Goal: Task Accomplishment & Management: Manage account settings

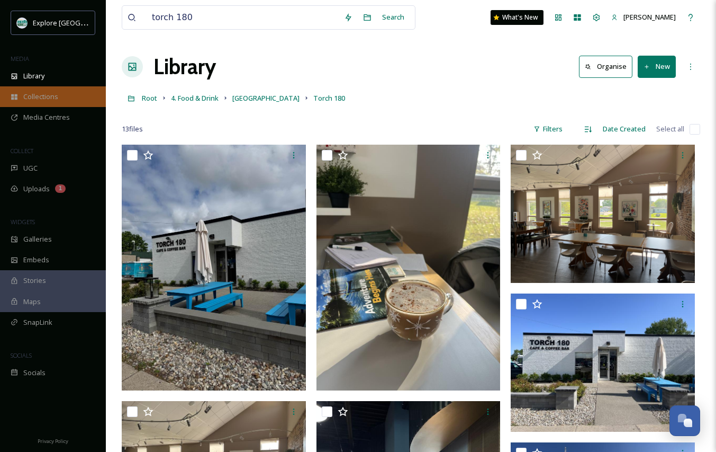
click at [56, 96] on span "Collections" at bounding box center [40, 97] width 35 height 10
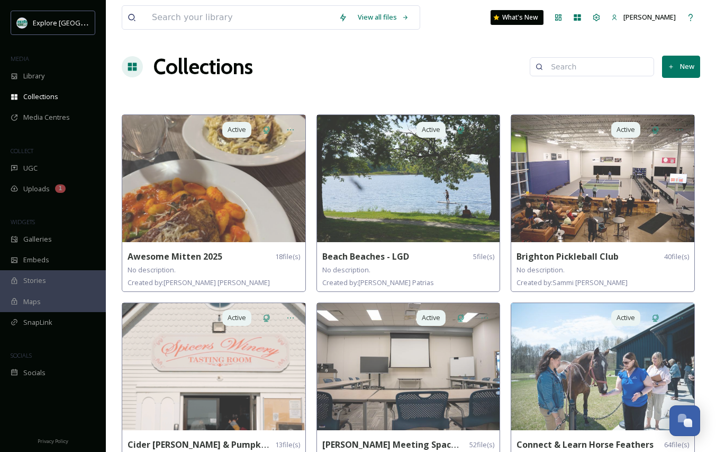
click at [690, 64] on button "New" at bounding box center [681, 67] width 38 height 22
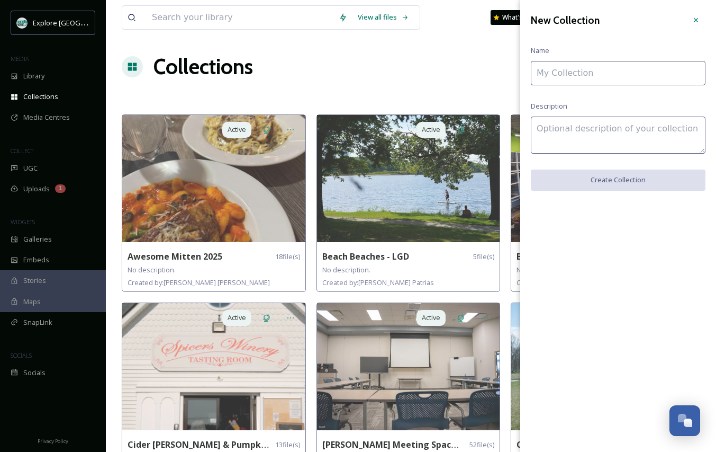
click at [608, 77] on input at bounding box center [618, 73] width 175 height 24
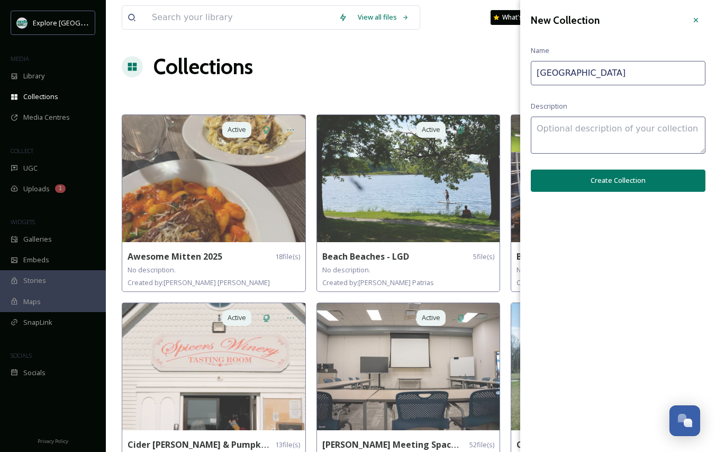
type input "[GEOGRAPHIC_DATA]"
click at [592, 178] on button "Create Collection" at bounding box center [618, 180] width 175 height 22
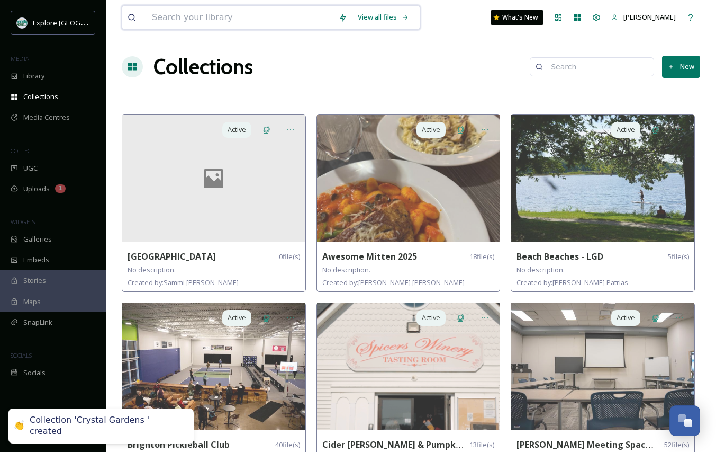
click at [191, 16] on input at bounding box center [240, 17] width 187 height 23
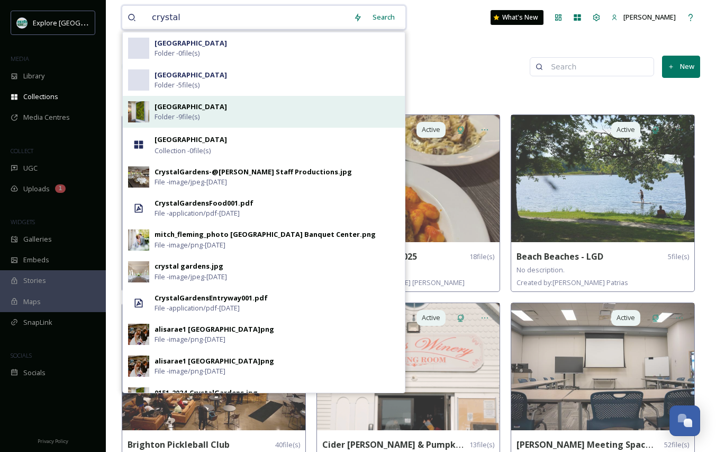
type input "crystal"
click at [197, 107] on strong "[GEOGRAPHIC_DATA]" at bounding box center [191, 107] width 73 height 10
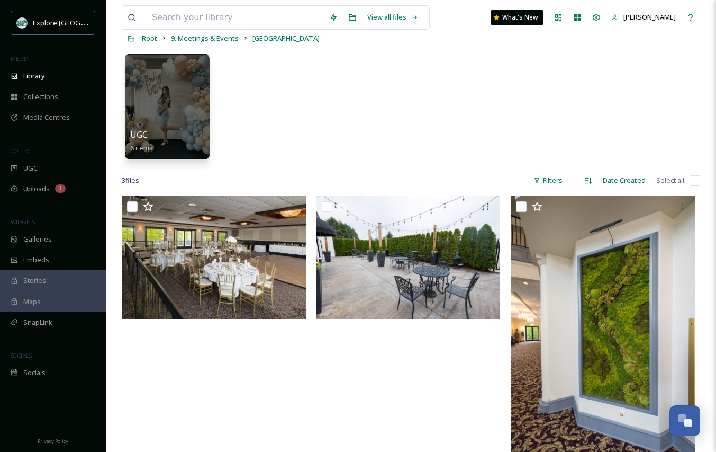
scroll to position [75, 0]
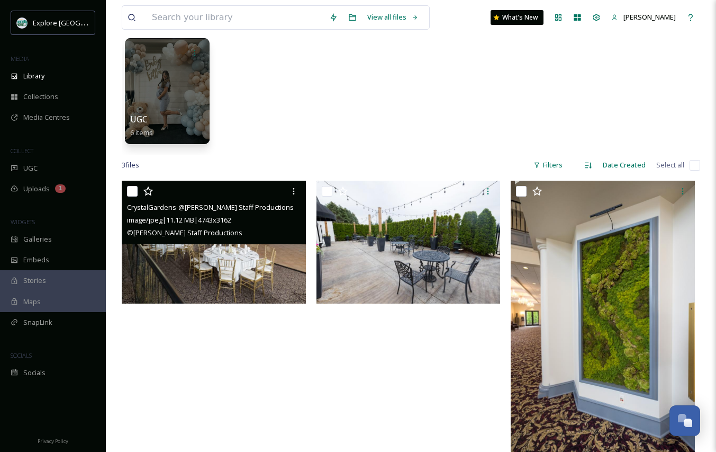
click at [132, 191] on input "checkbox" at bounding box center [132, 191] width 11 height 11
checkbox input "true"
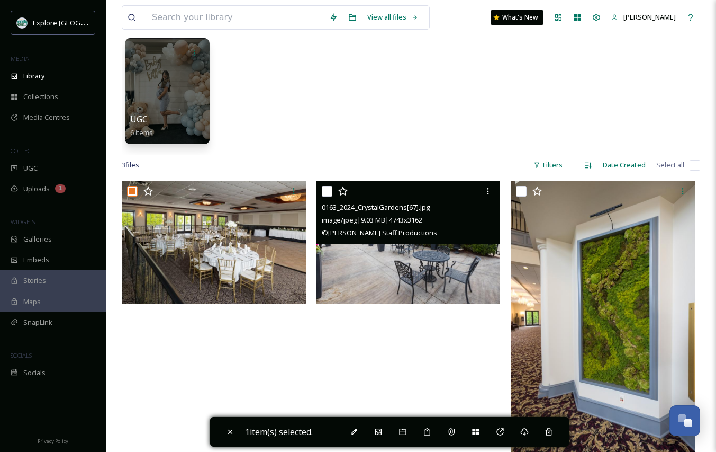
click at [326, 191] on input "checkbox" at bounding box center [327, 191] width 11 height 11
checkbox input "true"
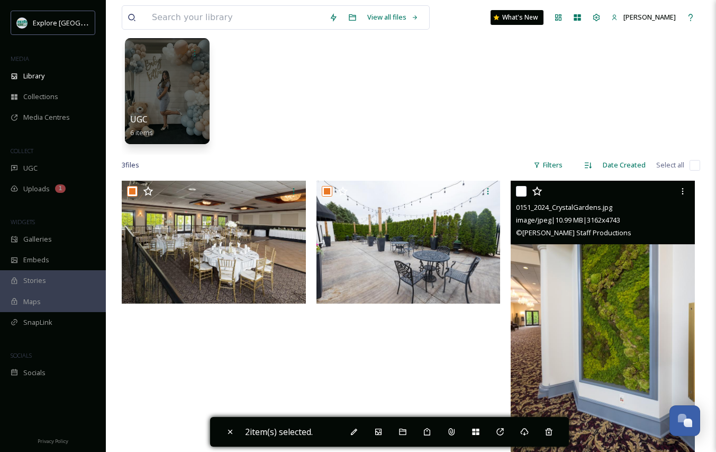
click at [521, 195] on input "checkbox" at bounding box center [521, 191] width 11 height 11
checkbox input "true"
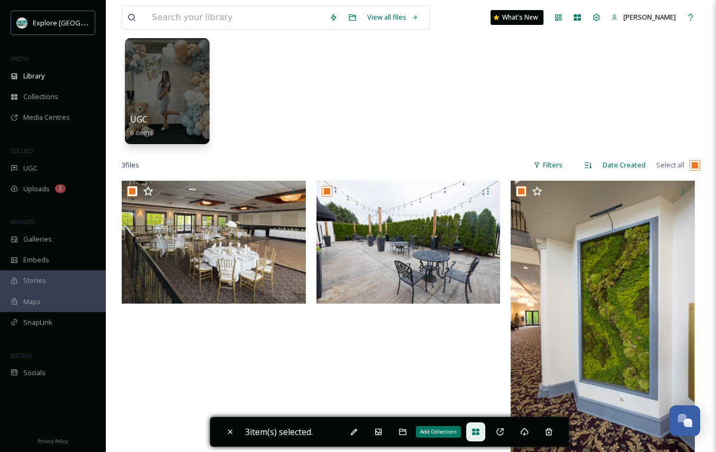
click at [477, 432] on icon at bounding box center [475, 431] width 7 height 6
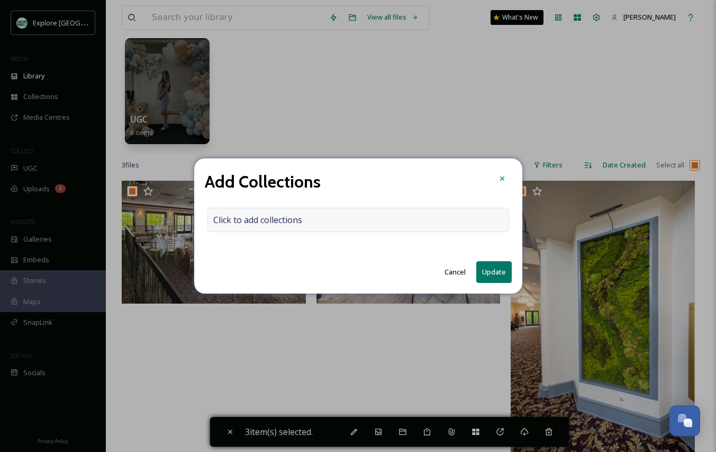
click at [353, 222] on div "Click to add collections" at bounding box center [359, 220] width 302 height 24
click at [302, 221] on input at bounding box center [266, 219] width 116 height 23
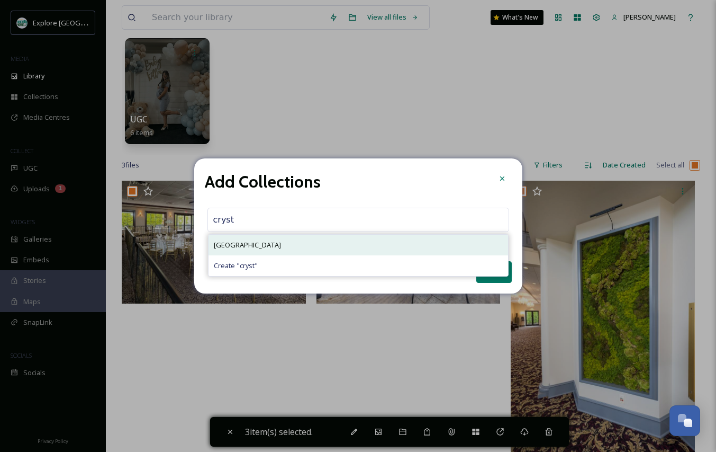
type input "cryst"
click at [315, 243] on div "[GEOGRAPHIC_DATA]" at bounding box center [359, 245] width 300 height 21
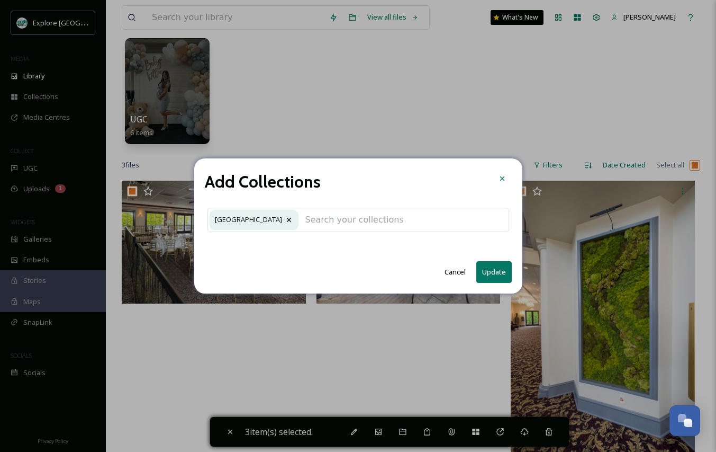
click at [495, 275] on button "Update" at bounding box center [494, 272] width 35 height 22
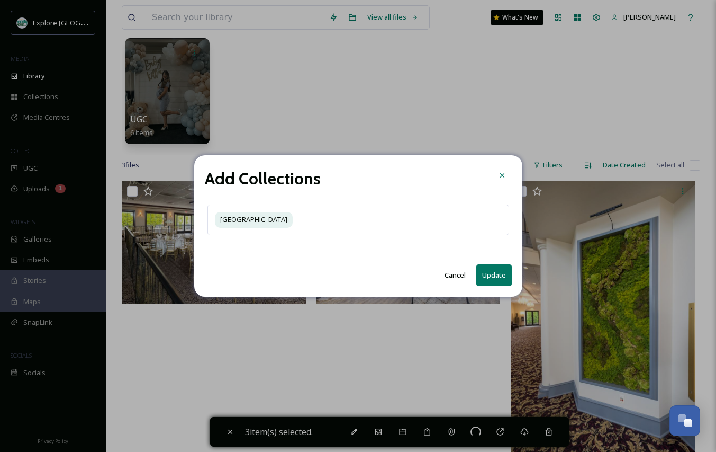
checkbox input "false"
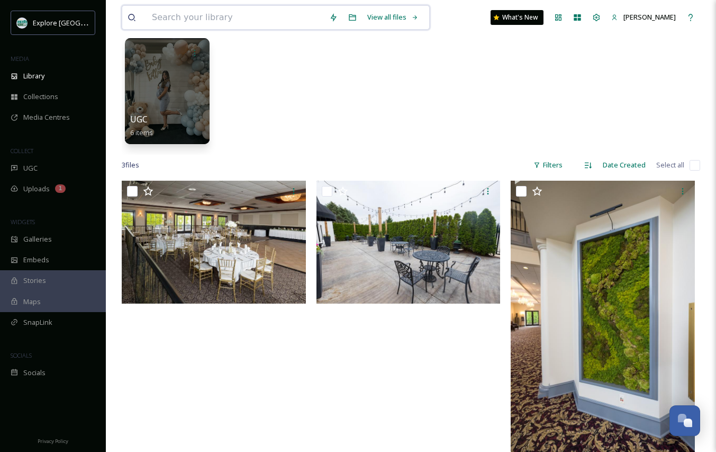
click at [193, 13] on input at bounding box center [235, 17] width 177 height 23
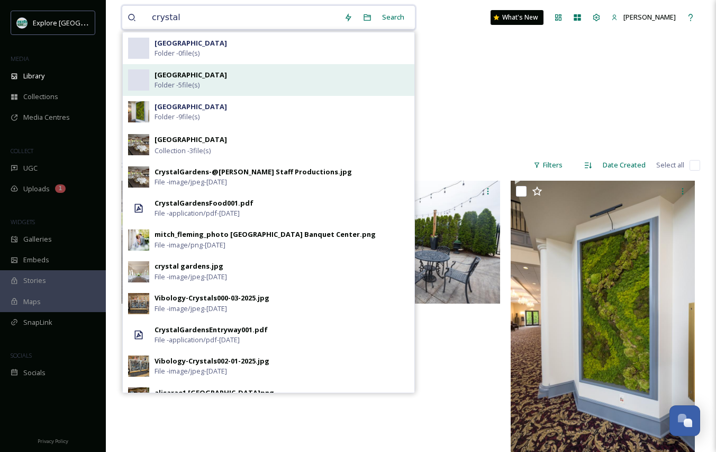
type input "crystal"
click at [193, 74] on strong "[GEOGRAPHIC_DATA]" at bounding box center [191, 75] width 73 height 10
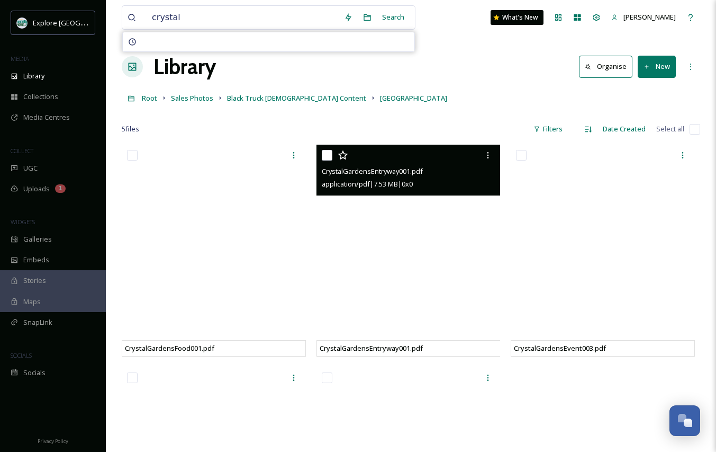
scroll to position [23, 0]
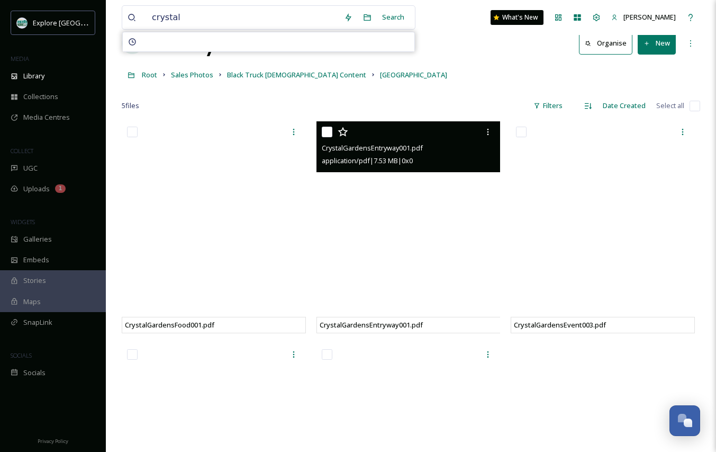
click at [326, 133] on input "checkbox" at bounding box center [327, 132] width 11 height 11
checkbox input "true"
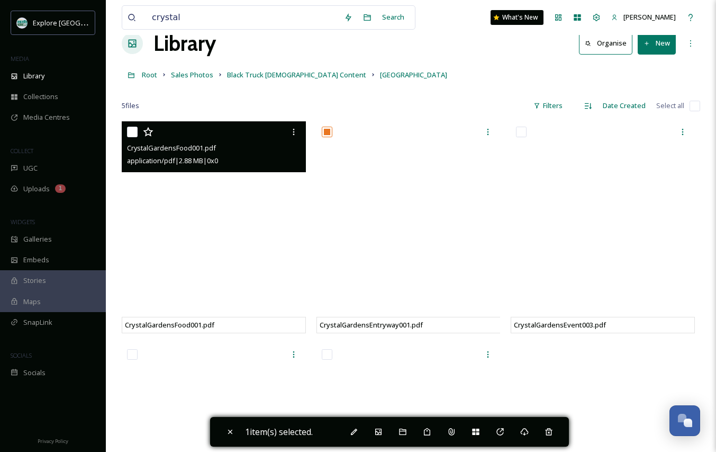
click at [136, 134] on input "checkbox" at bounding box center [132, 132] width 11 height 11
checkbox input "true"
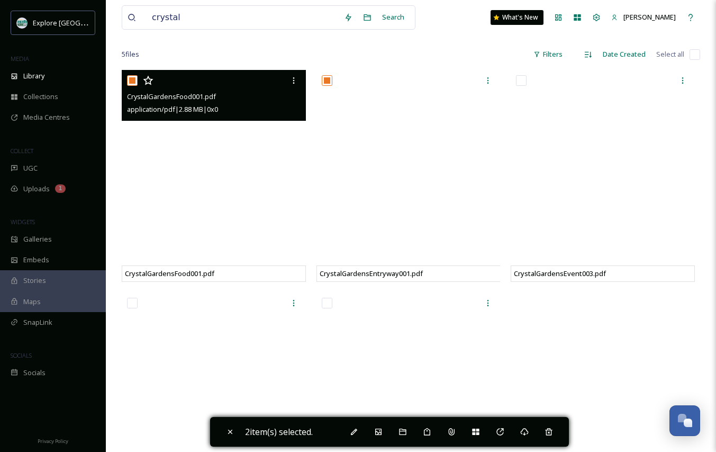
scroll to position [145, 0]
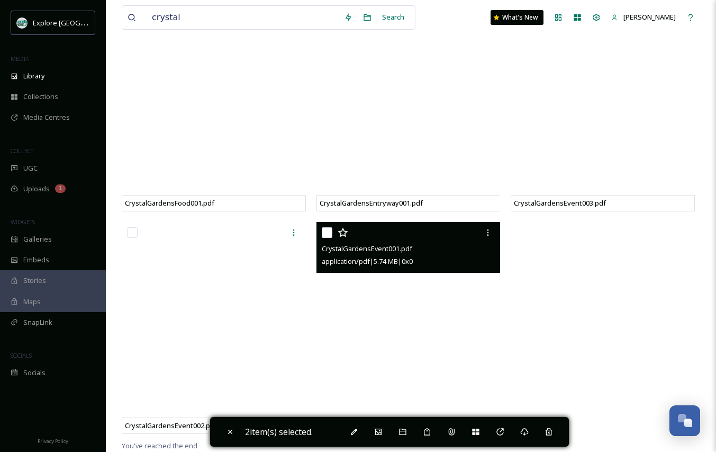
click at [323, 233] on input "checkbox" at bounding box center [327, 232] width 11 height 11
checkbox input "true"
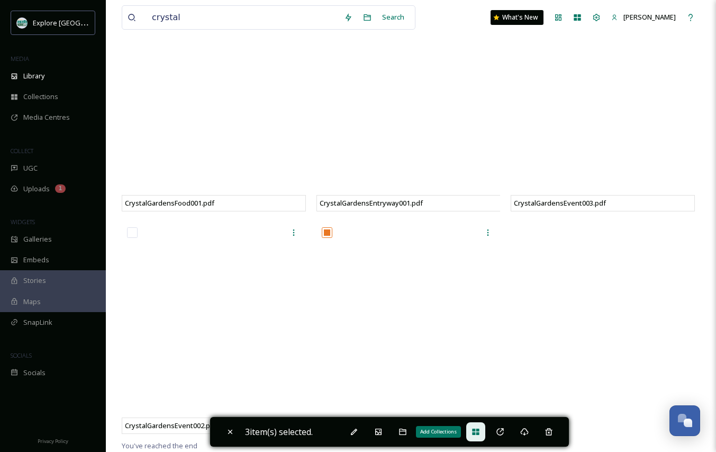
click at [479, 435] on icon at bounding box center [476, 431] width 8 height 8
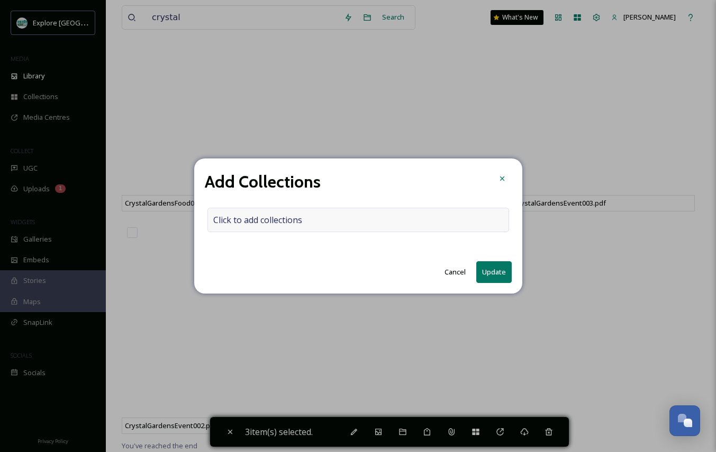
click at [328, 230] on div "Click to add collections" at bounding box center [359, 220] width 302 height 24
click at [314, 216] on div at bounding box center [359, 220] width 302 height 24
click at [300, 220] on input at bounding box center [266, 219] width 116 height 23
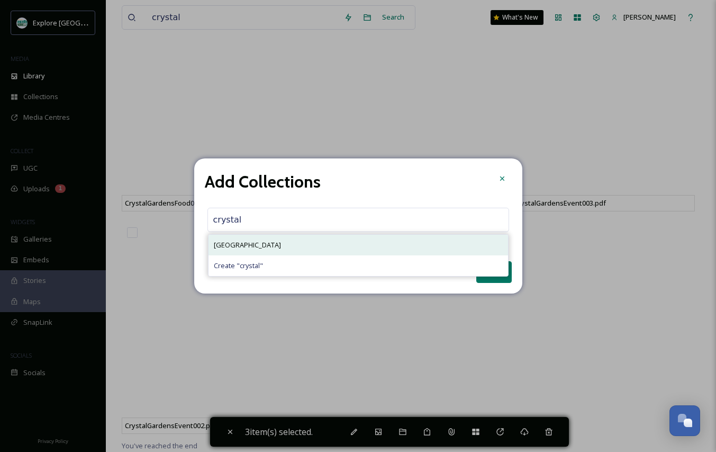
type input "crystal"
click at [315, 241] on div "[GEOGRAPHIC_DATA]" at bounding box center [359, 245] width 300 height 21
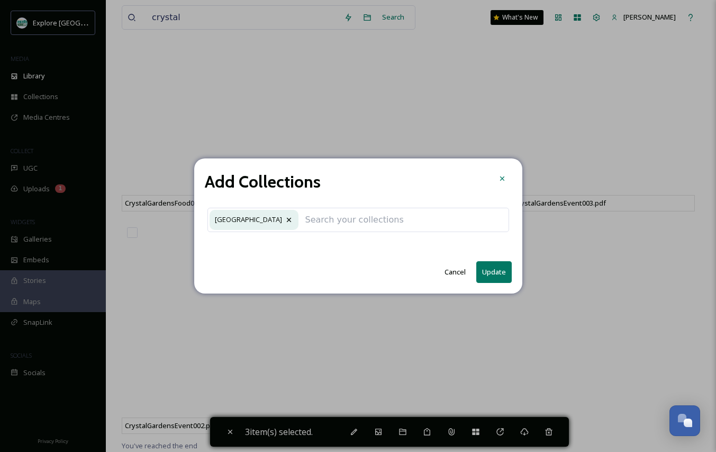
click at [490, 271] on button "Update" at bounding box center [494, 272] width 35 height 22
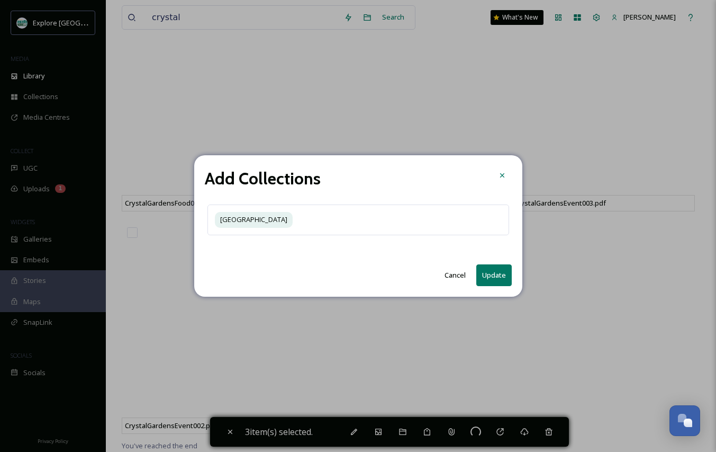
checkbox input "false"
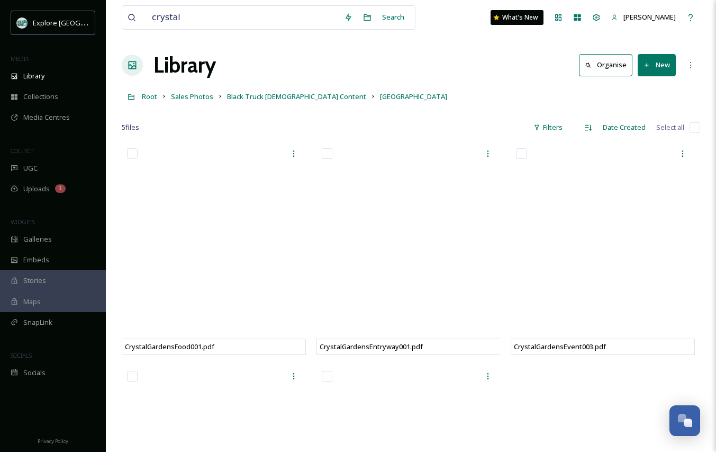
scroll to position [0, 0]
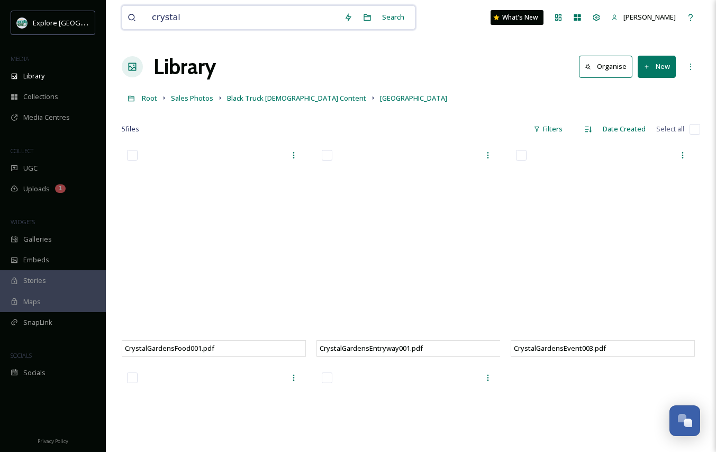
click at [218, 23] on input "crystal" at bounding box center [243, 17] width 192 height 23
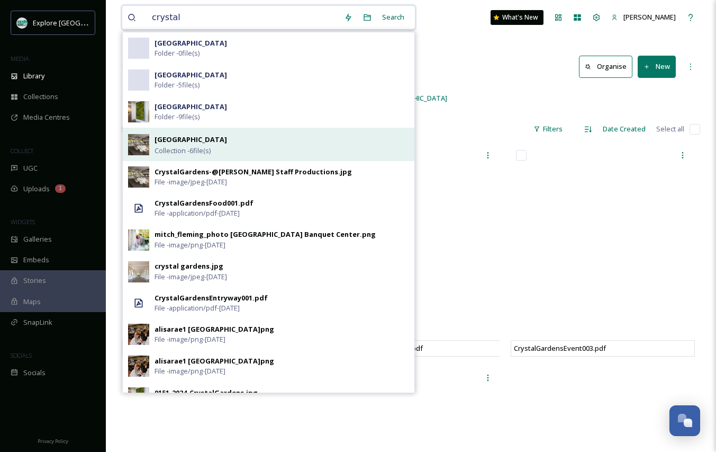
type input "crystal"
click at [209, 140] on div "Crystal Gardens Collection - 6 file(s)" at bounding box center [282, 144] width 255 height 23
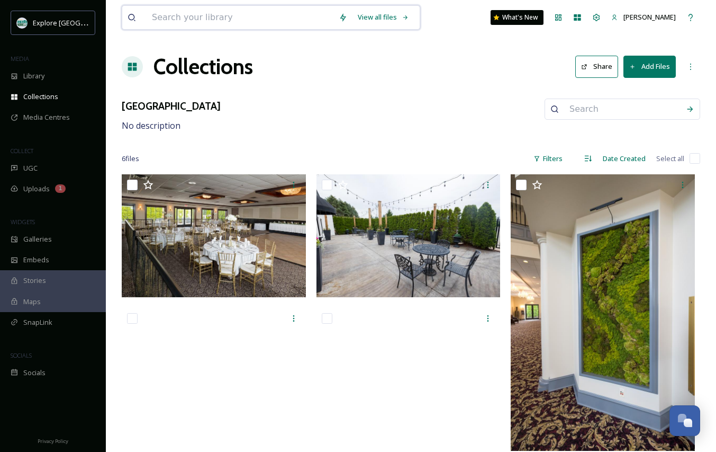
click at [178, 15] on input at bounding box center [240, 17] width 187 height 23
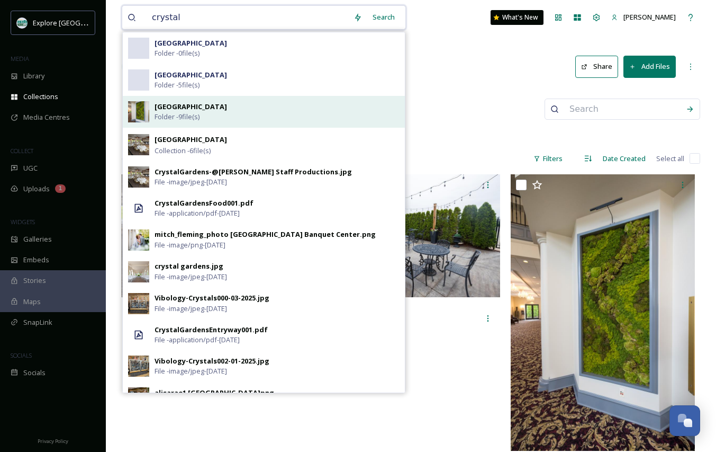
type input "crystal"
click at [231, 109] on div "Crystal Gardens Folder - 9 file(s)" at bounding box center [277, 112] width 245 height 20
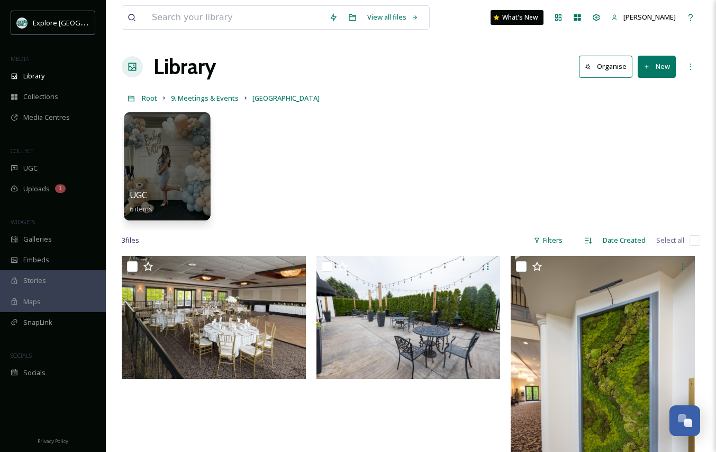
click at [151, 175] on div at bounding box center [167, 166] width 86 height 108
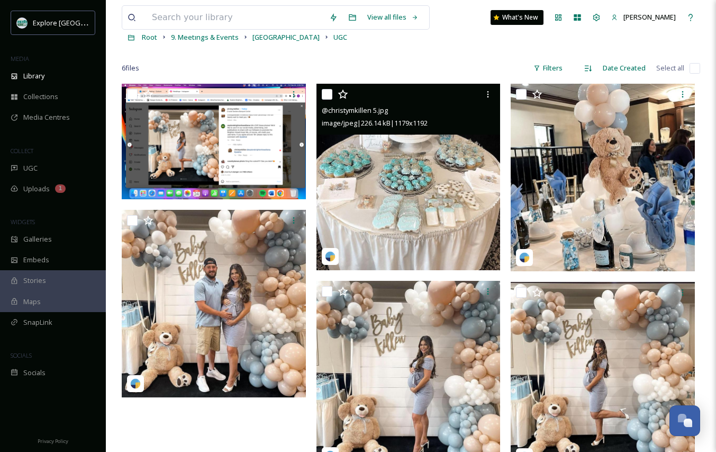
scroll to position [54, 0]
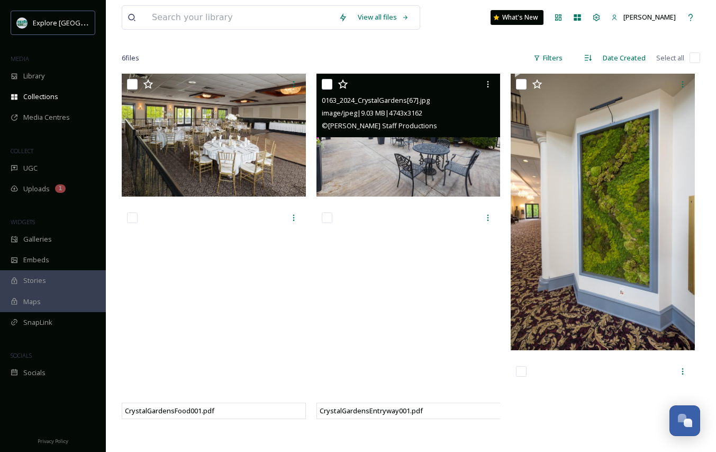
scroll to position [107, 0]
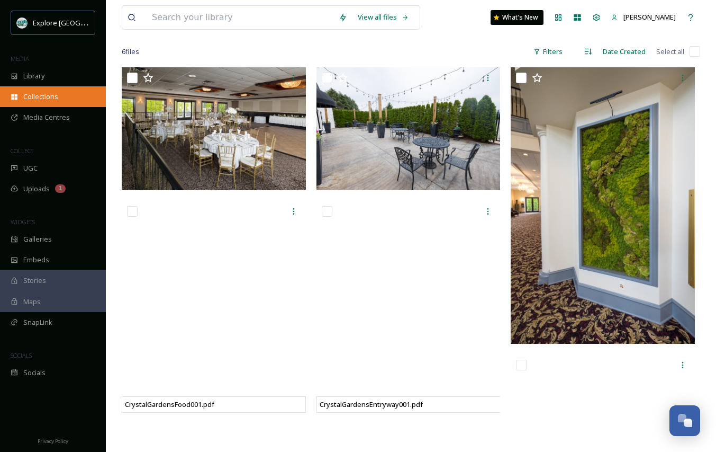
click at [43, 96] on span "Collections" at bounding box center [40, 97] width 35 height 10
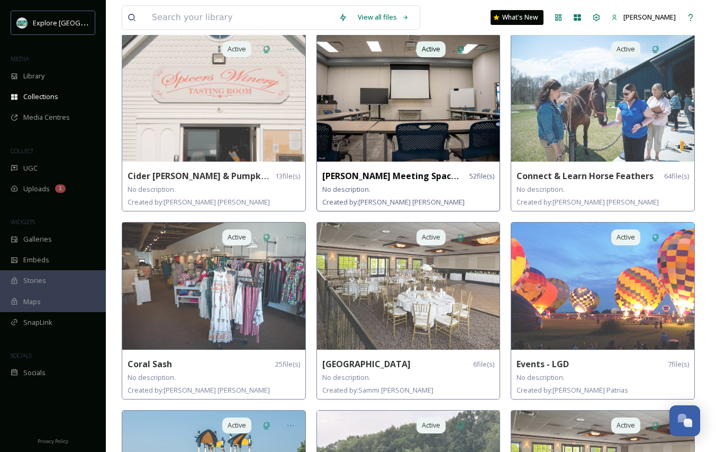
scroll to position [283, 0]
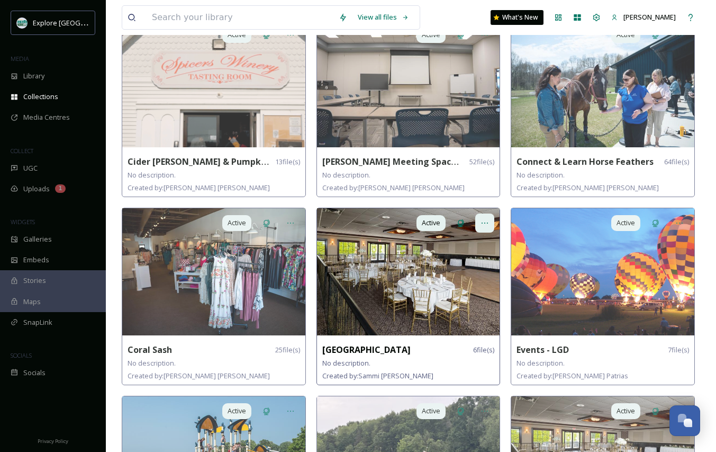
click at [483, 219] on icon at bounding box center [485, 223] width 8 height 8
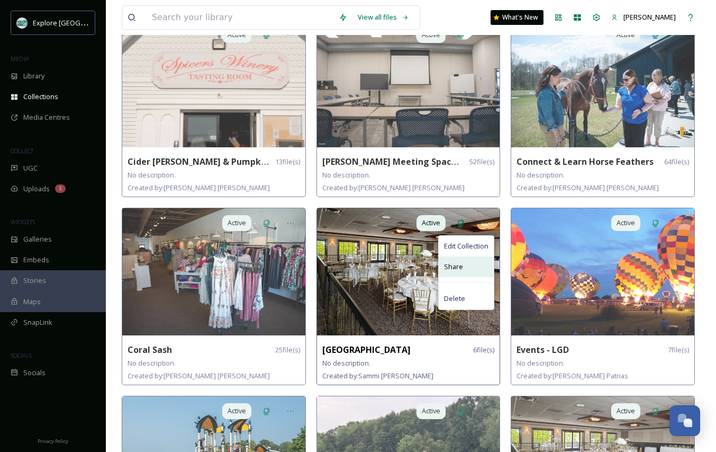
click at [460, 266] on span "Share" at bounding box center [453, 267] width 19 height 10
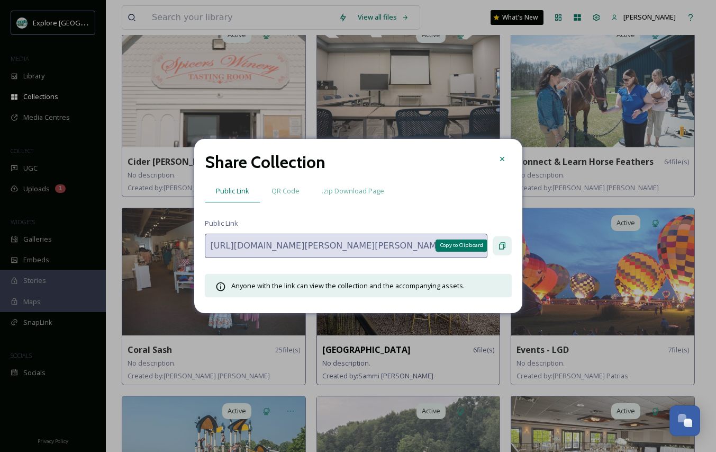
click at [498, 243] on icon at bounding box center [502, 245] width 8 height 8
click at [500, 161] on icon at bounding box center [502, 159] width 8 height 8
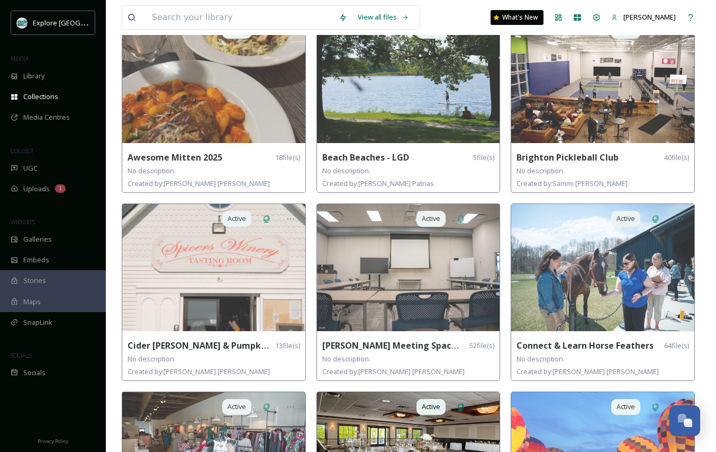
scroll to position [0, 0]
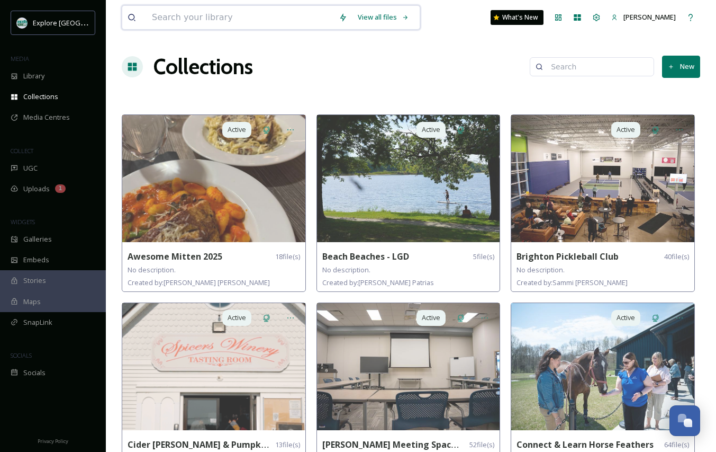
click at [241, 17] on input at bounding box center [240, 17] width 187 height 23
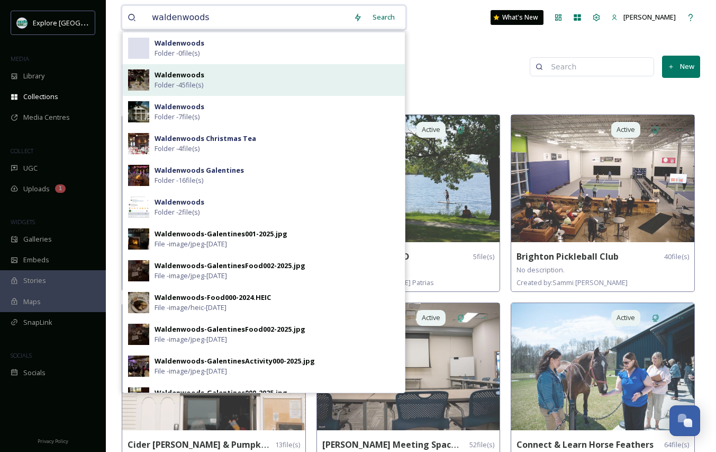
type input "waldenwoods"
click at [231, 71] on div "Waldenwoods Folder - 45 file(s)" at bounding box center [277, 80] width 245 height 20
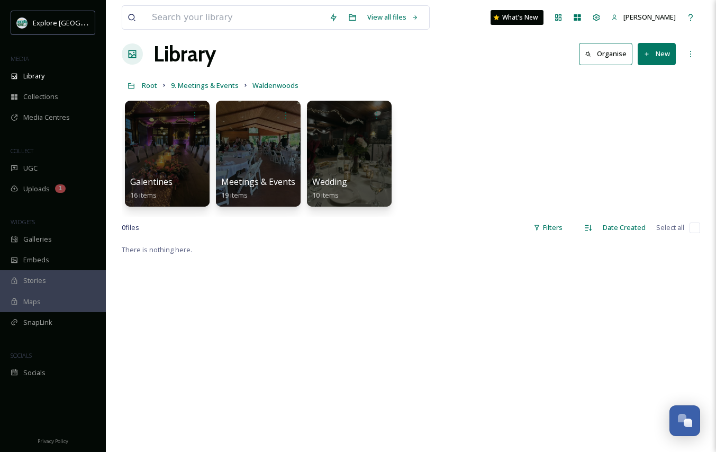
scroll to position [14, 0]
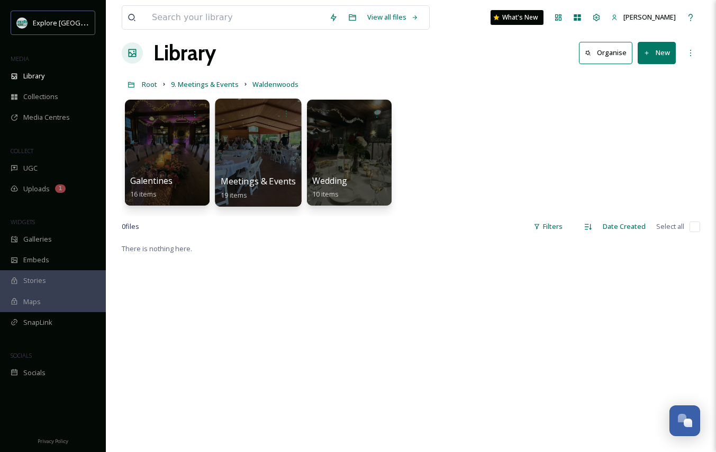
click at [264, 173] on div at bounding box center [258, 152] width 86 height 108
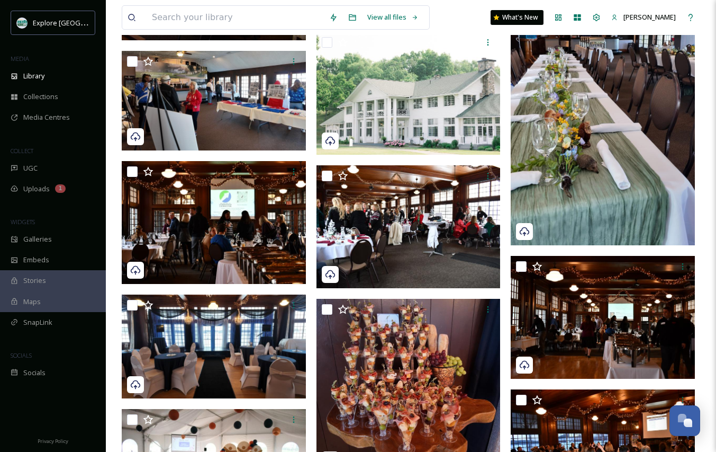
scroll to position [211, 0]
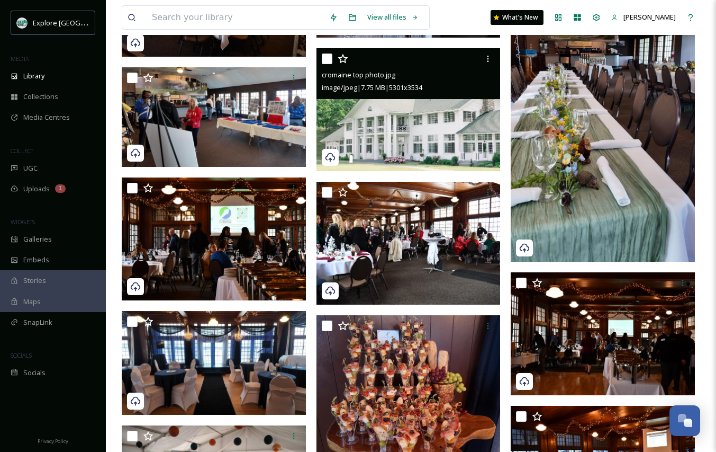
click at [326, 57] on input "checkbox" at bounding box center [327, 58] width 11 height 11
checkbox input "true"
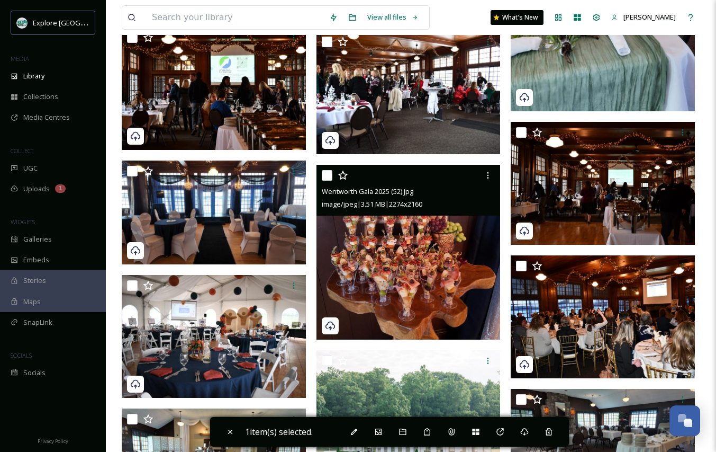
scroll to position [369, 0]
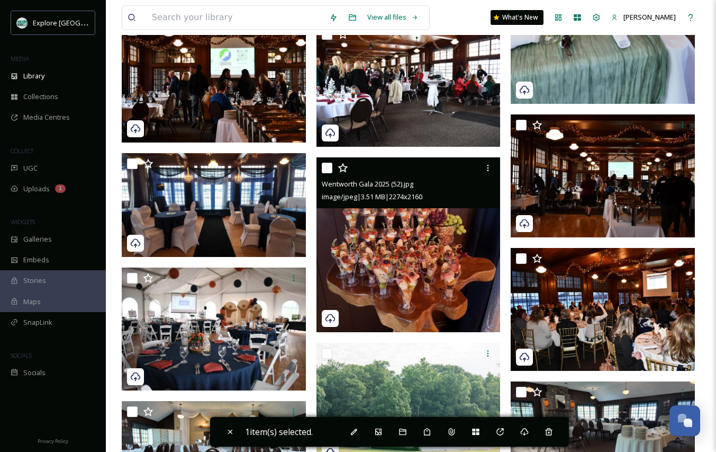
click at [330, 170] on input "checkbox" at bounding box center [327, 168] width 11 height 11
checkbox input "true"
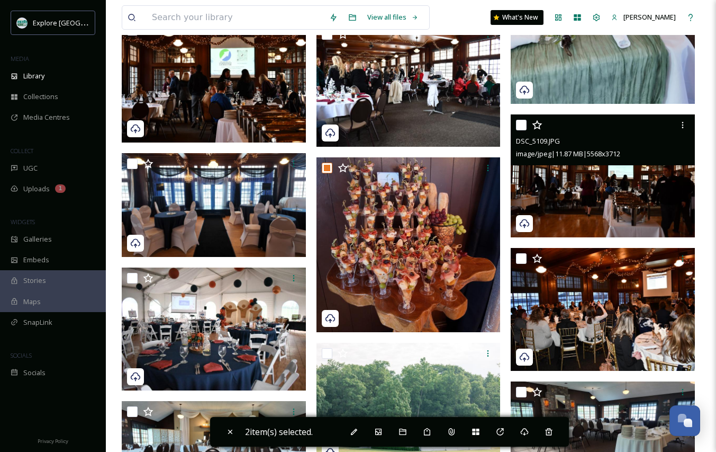
click at [519, 128] on input "checkbox" at bounding box center [521, 125] width 11 height 11
checkbox input "true"
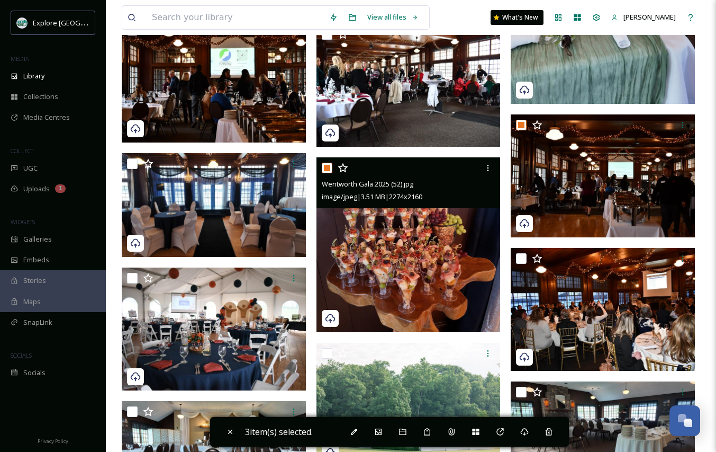
scroll to position [387, 0]
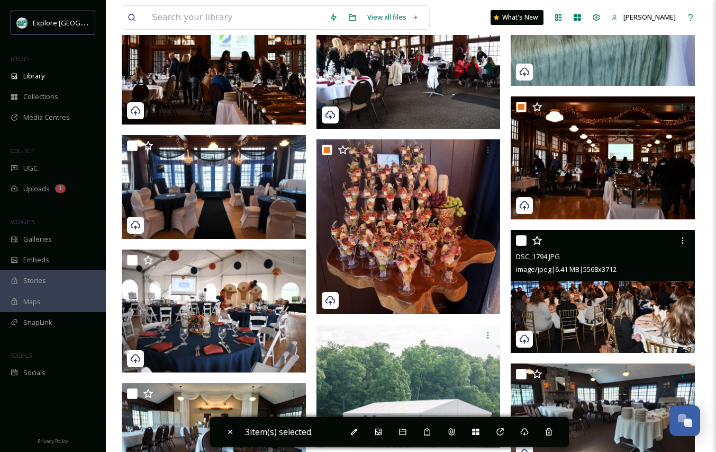
click at [525, 237] on input "checkbox" at bounding box center [521, 240] width 11 height 11
checkbox input "true"
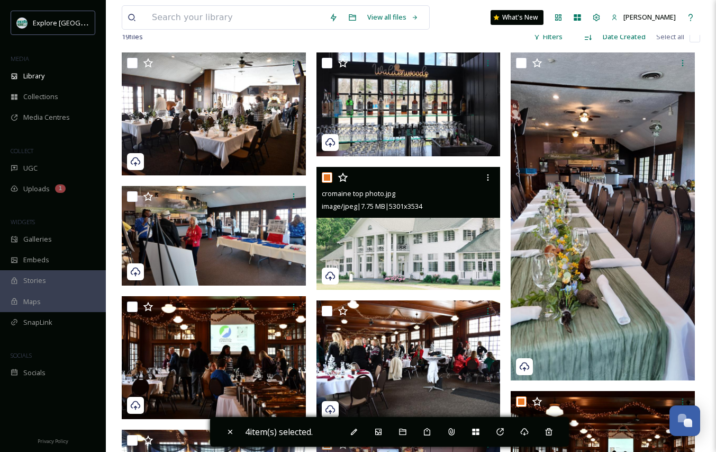
scroll to position [0, 0]
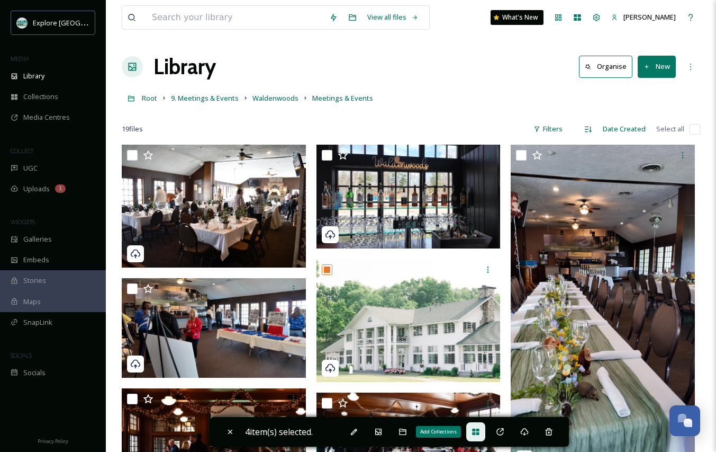
click at [475, 434] on icon at bounding box center [476, 431] width 8 height 8
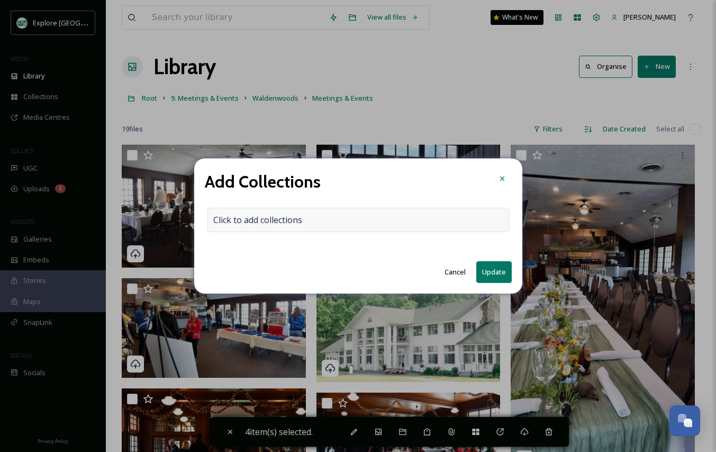
click at [318, 222] on div "Click to add collections" at bounding box center [359, 220] width 302 height 24
click at [307, 221] on input at bounding box center [266, 219] width 116 height 23
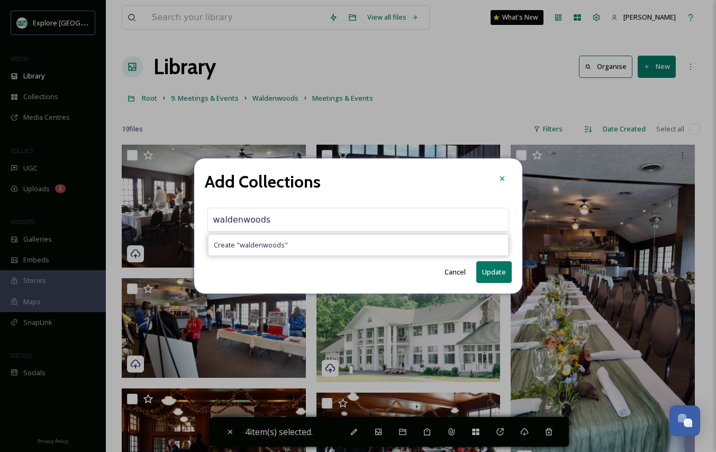
click at [220, 220] on input "waldenwoods" at bounding box center [266, 219] width 116 height 23
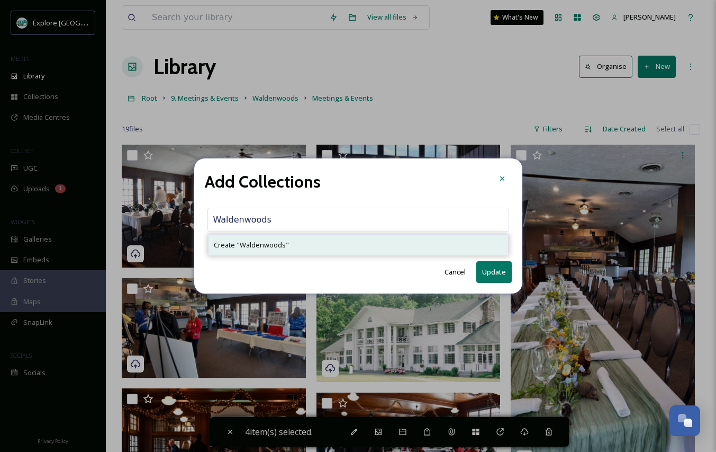
type input "Waldenwoods"
click at [265, 245] on span "Create " Waldenwoods "" at bounding box center [251, 245] width 75 height 10
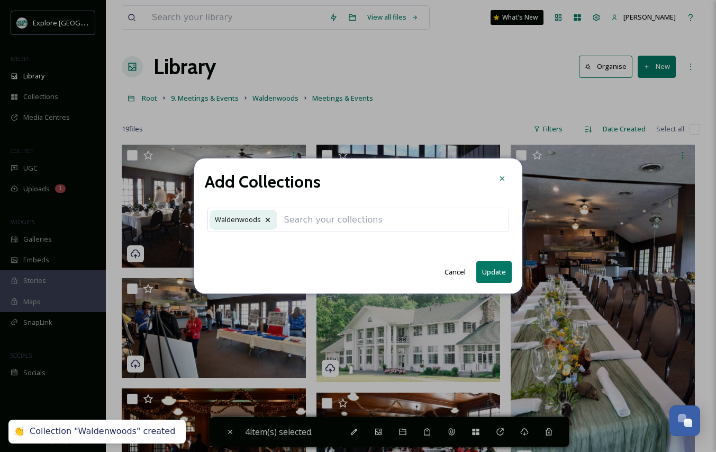
click at [484, 270] on button "Update" at bounding box center [494, 272] width 35 height 22
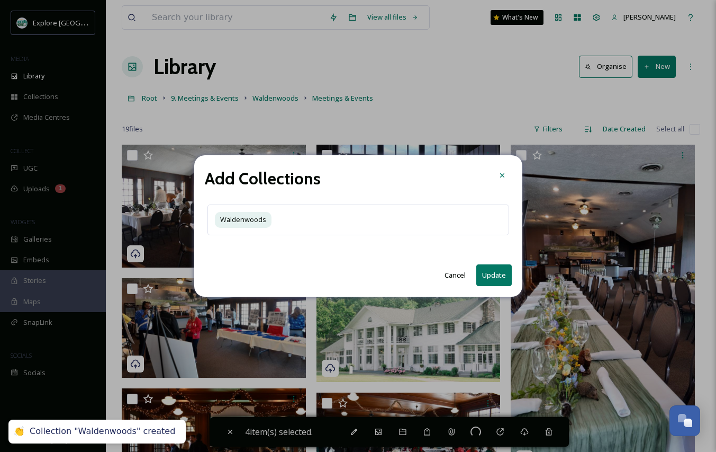
checkbox input "false"
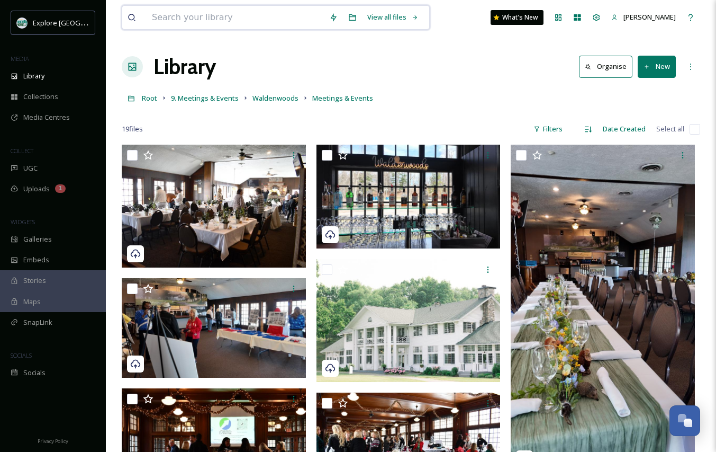
click at [201, 19] on input at bounding box center [235, 17] width 177 height 23
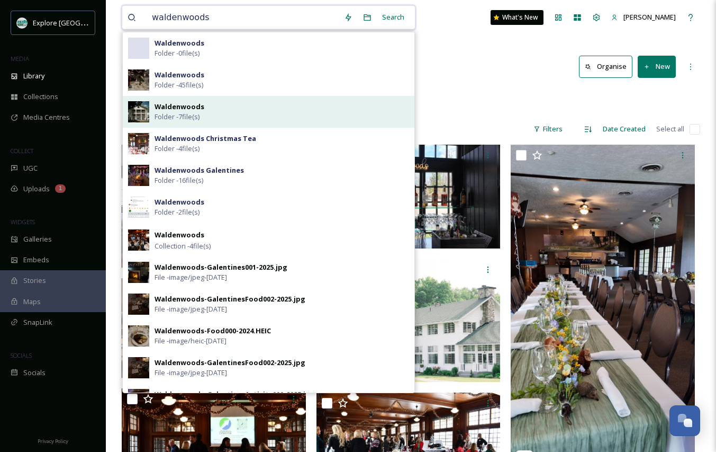
type input "waldenwoods"
click at [195, 110] on strong "Waldenwoods" at bounding box center [180, 107] width 50 height 10
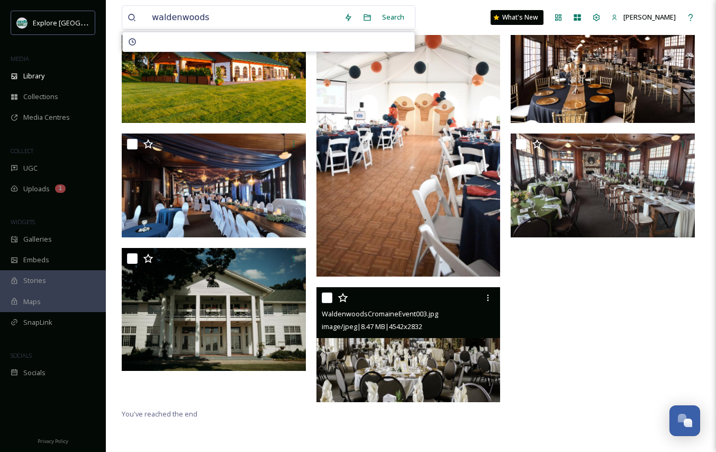
scroll to position [128, 0]
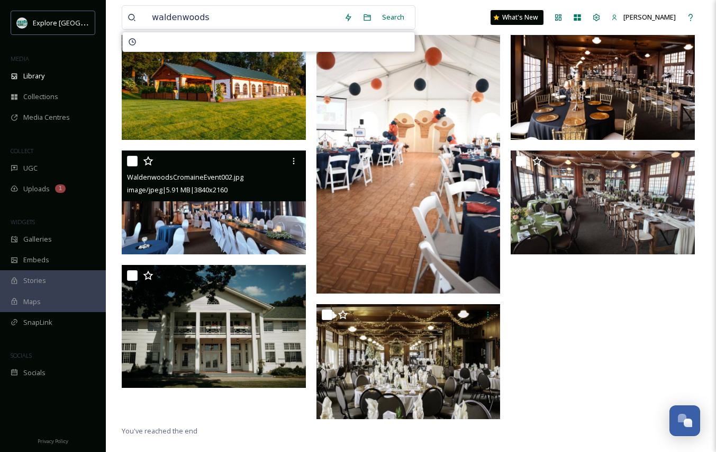
click at [132, 157] on input "checkbox" at bounding box center [132, 161] width 11 height 11
checkbox input "true"
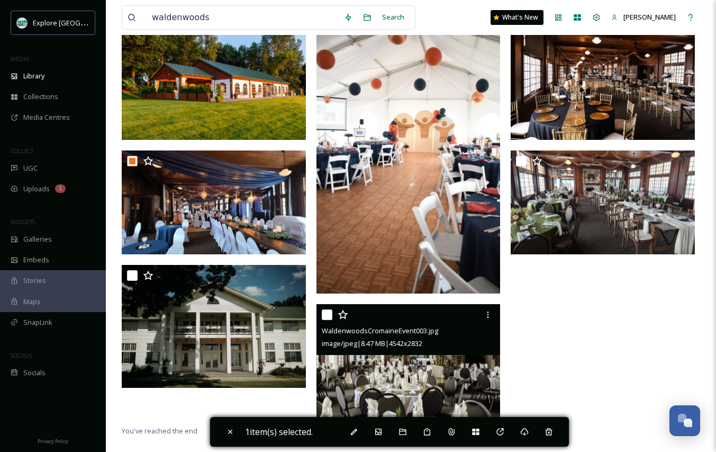
click at [328, 319] on input "checkbox" at bounding box center [327, 314] width 11 height 11
checkbox input "true"
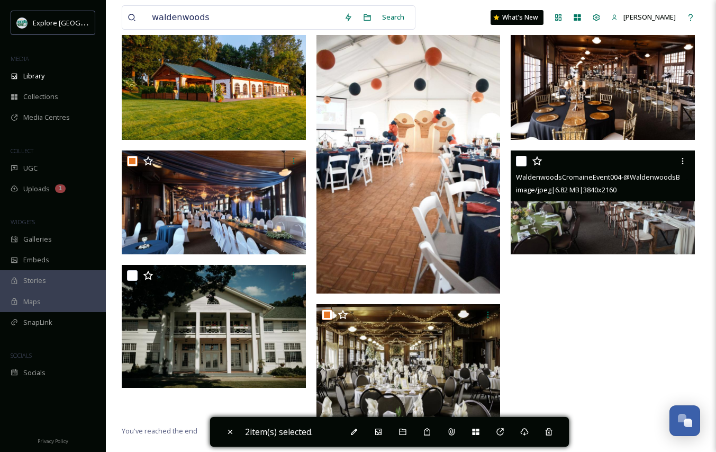
click at [517, 160] on input "checkbox" at bounding box center [521, 161] width 11 height 11
click at [524, 159] on input "checkbox" at bounding box center [521, 161] width 11 height 11
checkbox input "false"
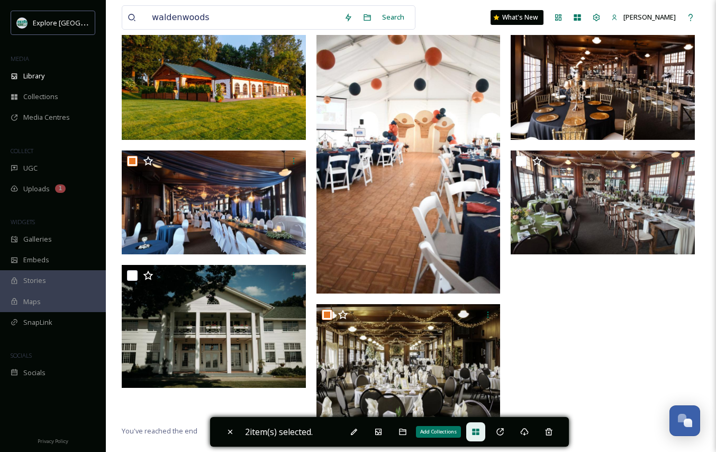
click at [478, 426] on div "Add Collections" at bounding box center [475, 431] width 19 height 19
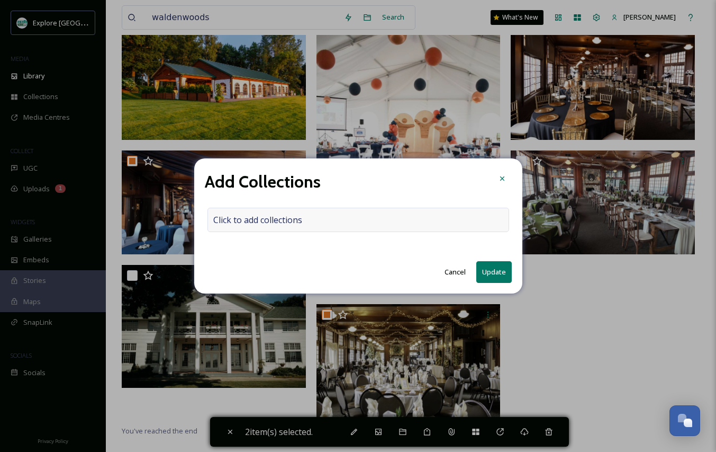
click at [303, 218] on div "Click to add collections" at bounding box center [359, 220] width 302 height 24
click at [283, 219] on input at bounding box center [266, 219] width 116 height 23
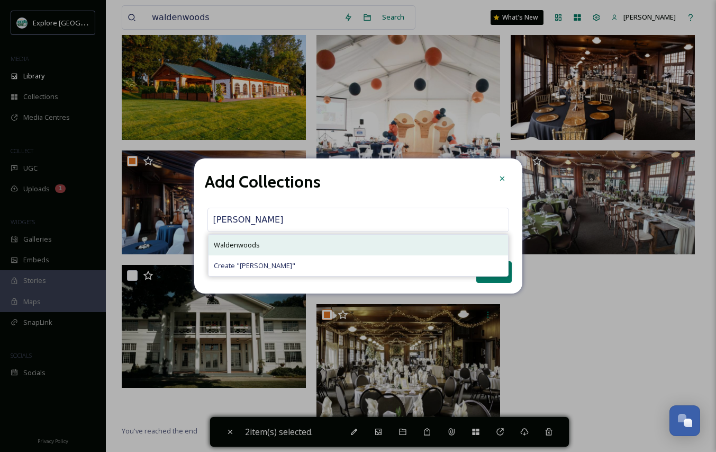
type input "[PERSON_NAME]"
click at [280, 242] on div "Waldenwoods" at bounding box center [359, 245] width 300 height 21
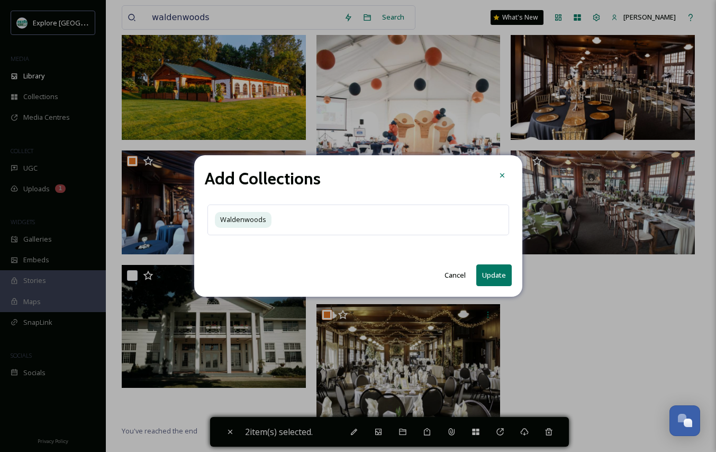
click at [488, 272] on button "Update" at bounding box center [494, 275] width 35 height 22
checkbox input "false"
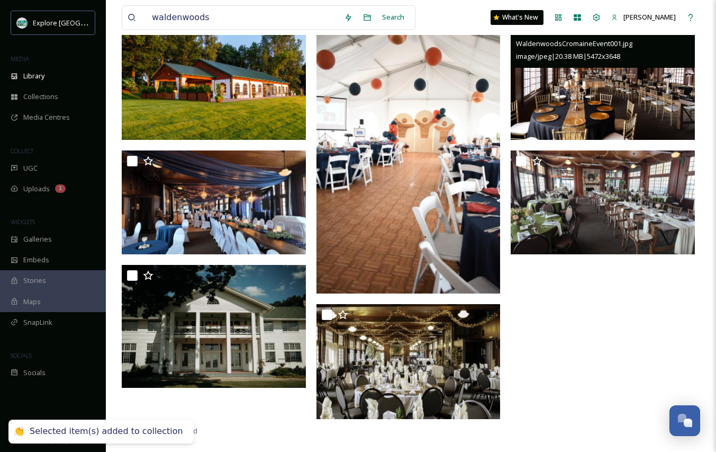
scroll to position [81, 0]
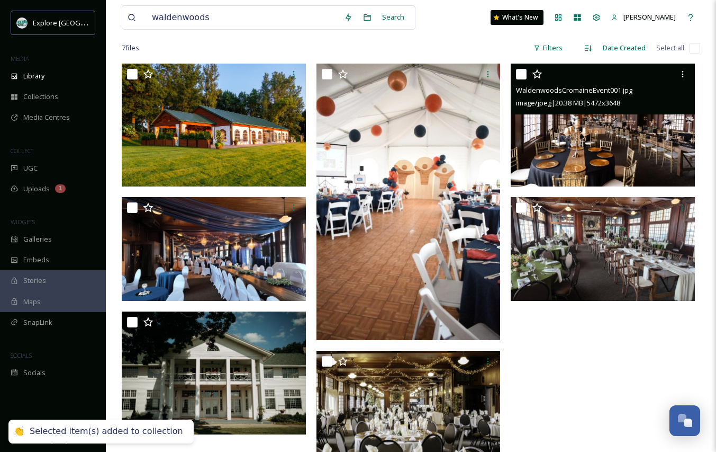
click at [518, 73] on input "checkbox" at bounding box center [521, 74] width 11 height 11
checkbox input "true"
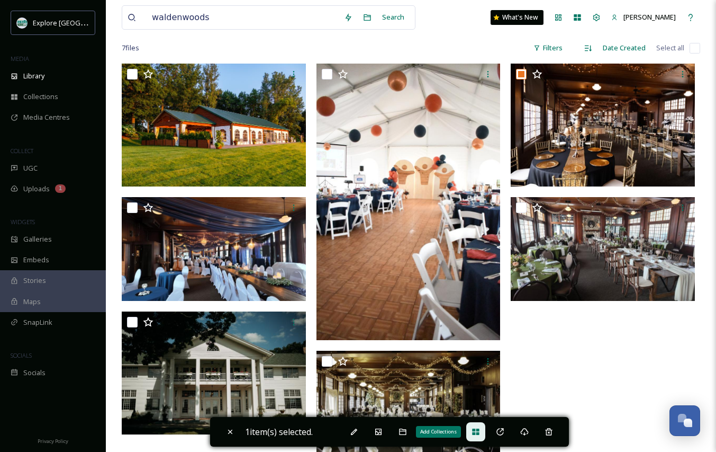
click at [478, 438] on div "Add Collections" at bounding box center [475, 431] width 19 height 19
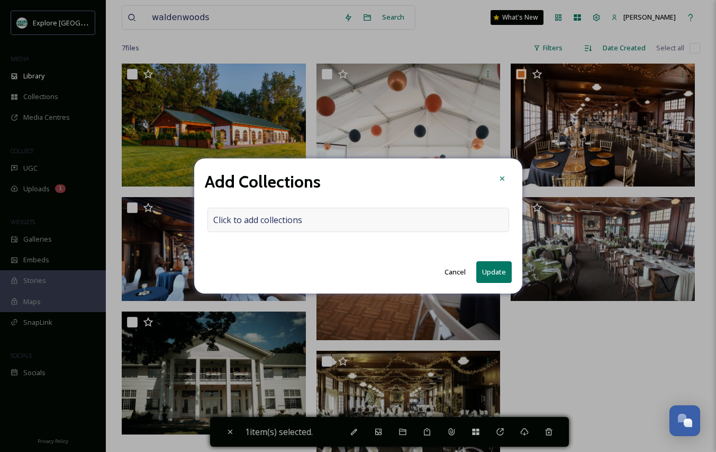
click at [307, 224] on div "Click to add collections" at bounding box center [359, 220] width 302 height 24
click at [291, 220] on input at bounding box center [266, 219] width 116 height 23
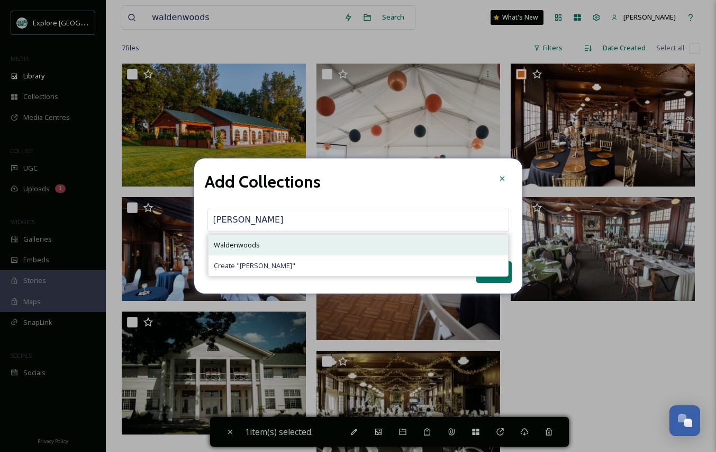
type input "[PERSON_NAME]"
click at [292, 242] on div "Waldenwoods" at bounding box center [359, 245] width 300 height 21
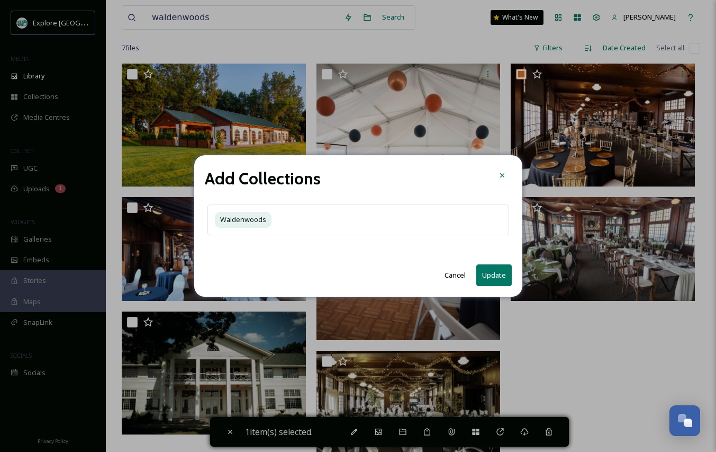
click at [502, 270] on button "Update" at bounding box center [494, 275] width 35 height 22
checkbox input "false"
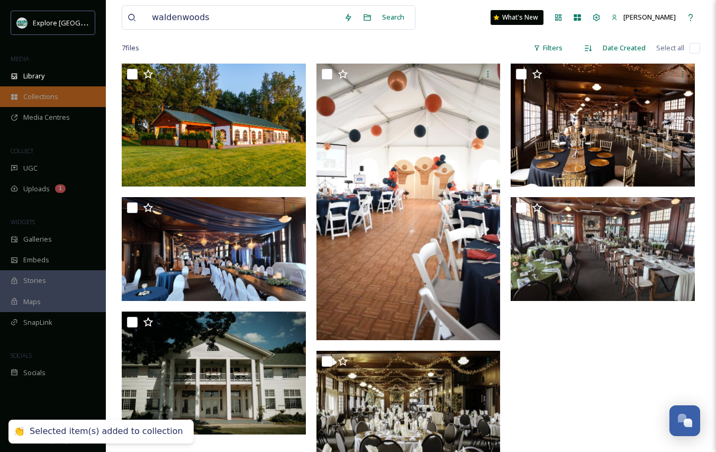
click at [37, 100] on span "Collections" at bounding box center [40, 97] width 35 height 10
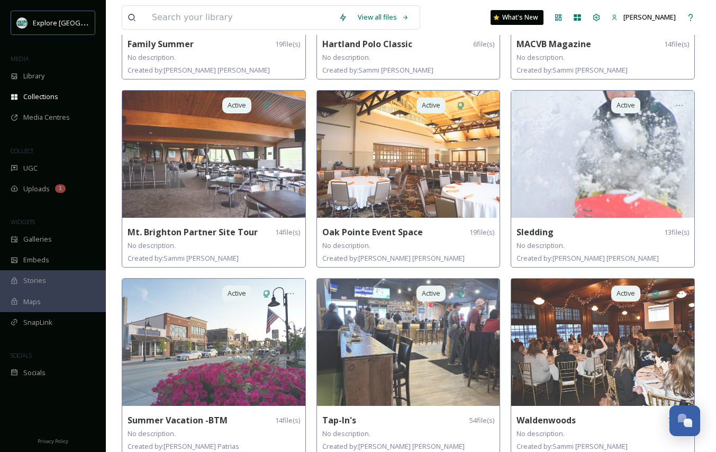
scroll to position [782, 0]
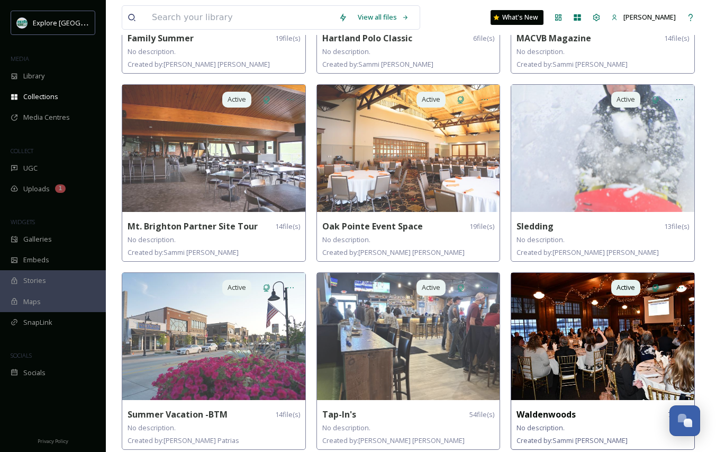
click at [583, 346] on img at bounding box center [602, 336] width 183 height 127
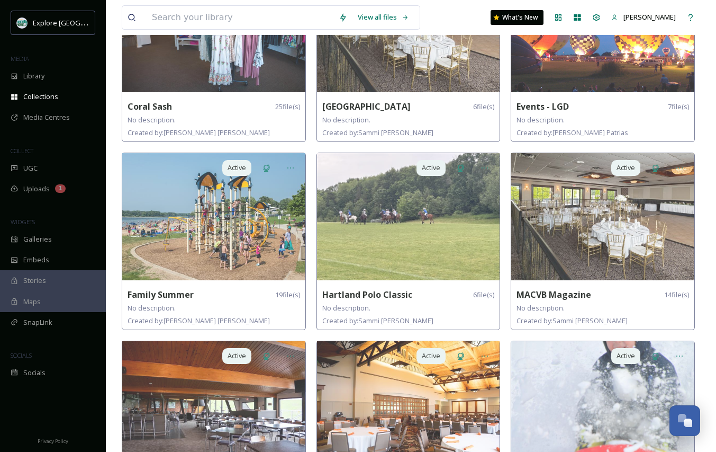
scroll to position [782, 0]
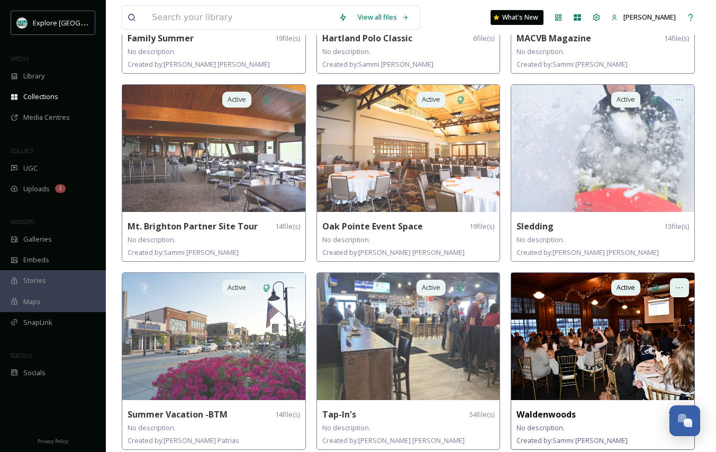
click at [679, 287] on icon at bounding box center [680, 287] width 6 height 1
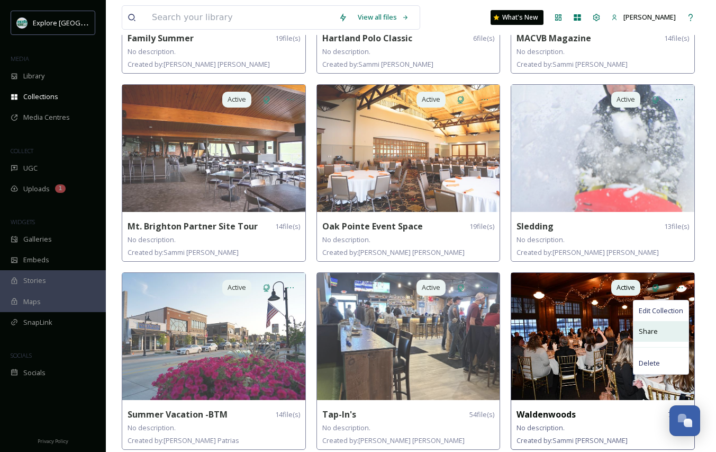
click at [661, 326] on div "Share" at bounding box center [661, 331] width 55 height 21
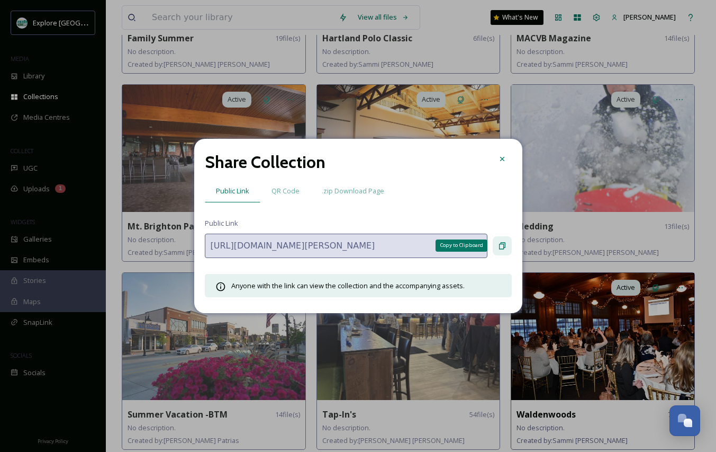
click at [504, 245] on icon at bounding box center [502, 245] width 6 height 7
click at [501, 162] on icon at bounding box center [502, 159] width 8 height 8
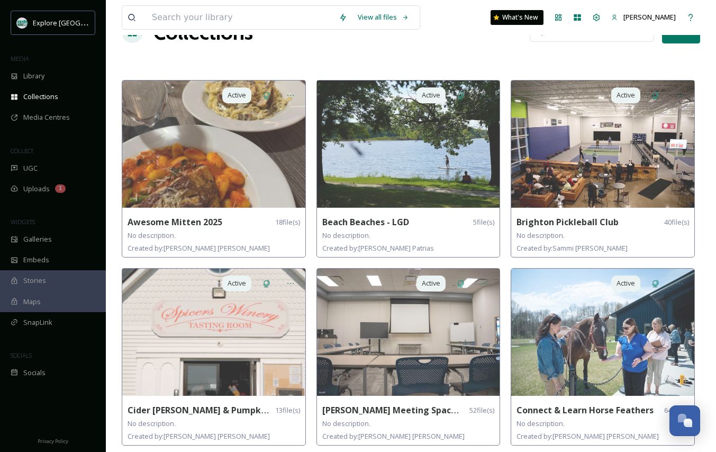
scroll to position [0, 0]
